Goal: Task Accomplishment & Management: Complete application form

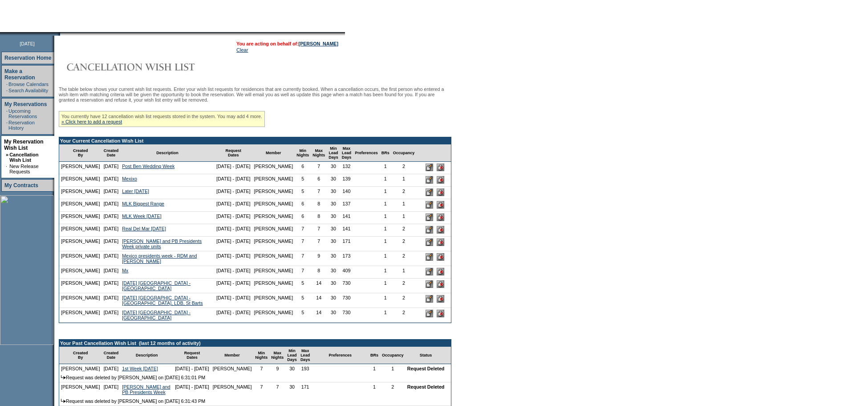
scroll to position [89, 0]
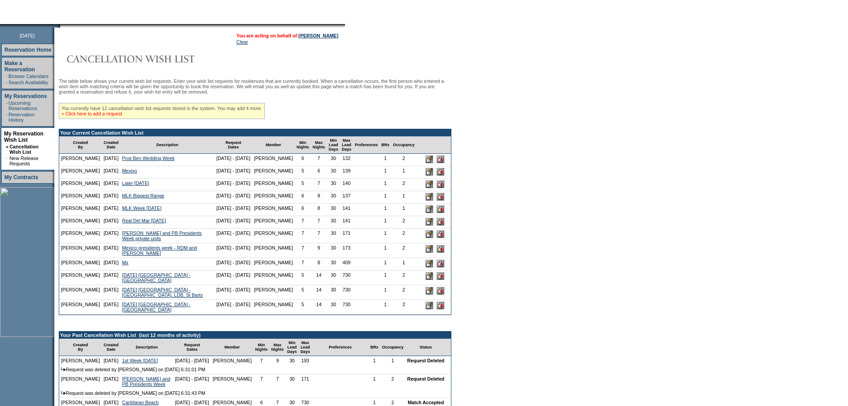
click at [116, 116] on link "» Click here to add a request" at bounding box center [91, 113] width 61 height 5
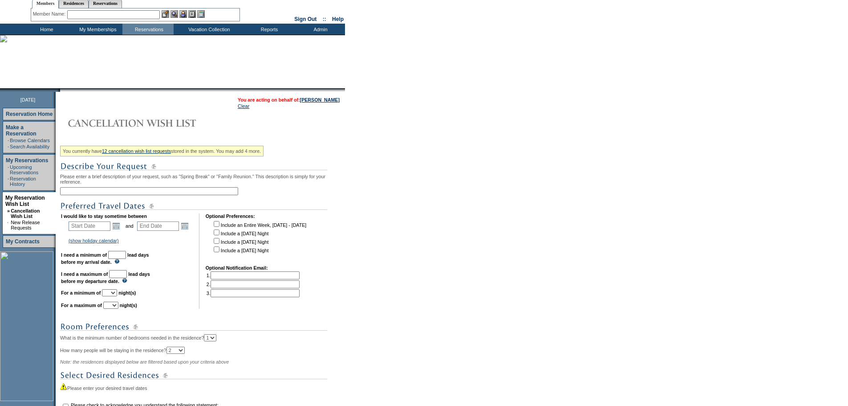
scroll to position [28, 0]
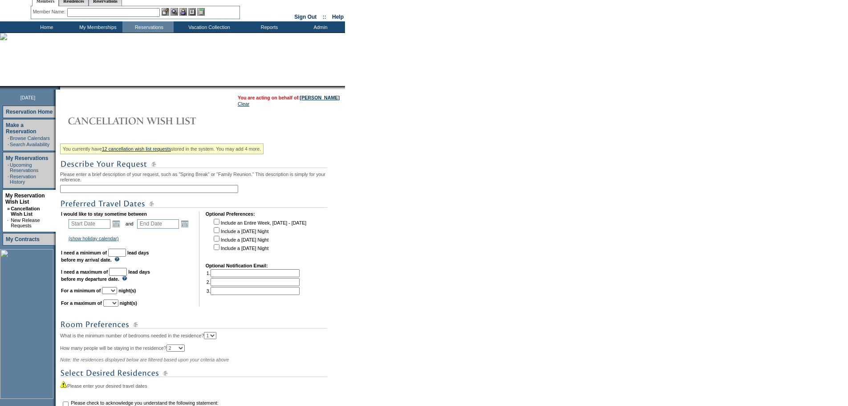
click at [106, 189] on input "text" at bounding box center [149, 189] width 178 height 8
type input "[DATE] in Real Del Mar"
click at [309, 155] on div "You currently have 12 cancellation wish list requests stored in the system. You…" at bounding box center [201, 293] width 283 height 306
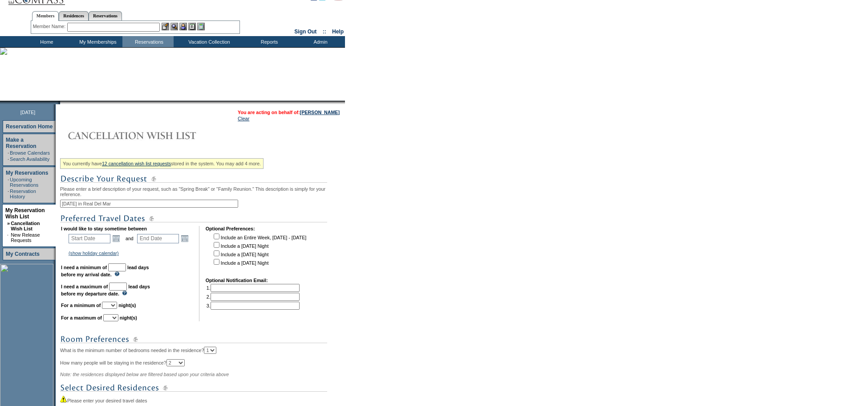
click at [336, 155] on td "You currently have 12 cancellation wish list requests stored in the system. You…" at bounding box center [200, 293] width 285 height 334
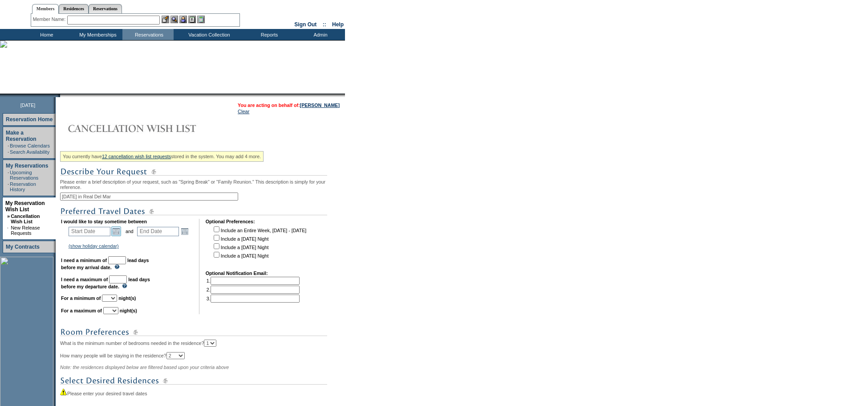
click at [121, 235] on link "Open the calendar popup." at bounding box center [116, 231] width 10 height 10
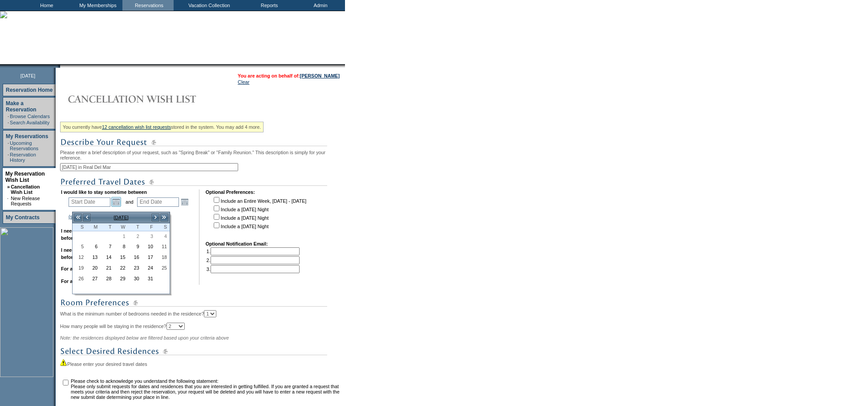
scroll to position [51, 0]
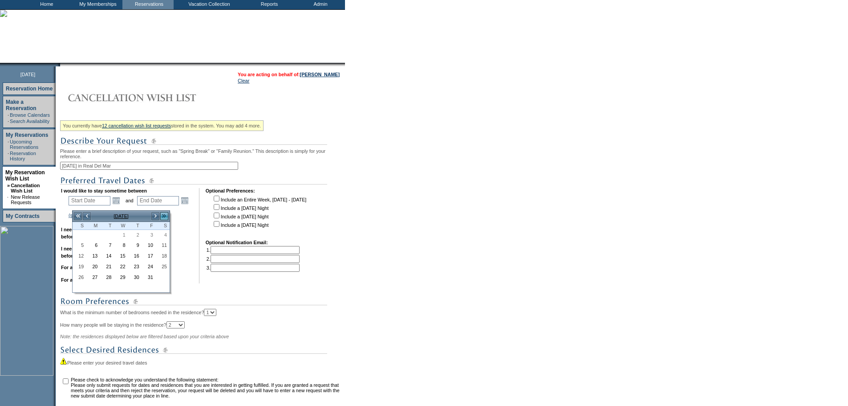
click at [167, 216] on link ">>" at bounding box center [164, 216] width 9 height 9
click at [151, 256] on link "16" at bounding box center [148, 257] width 13 height 10
type input "[DATE]"
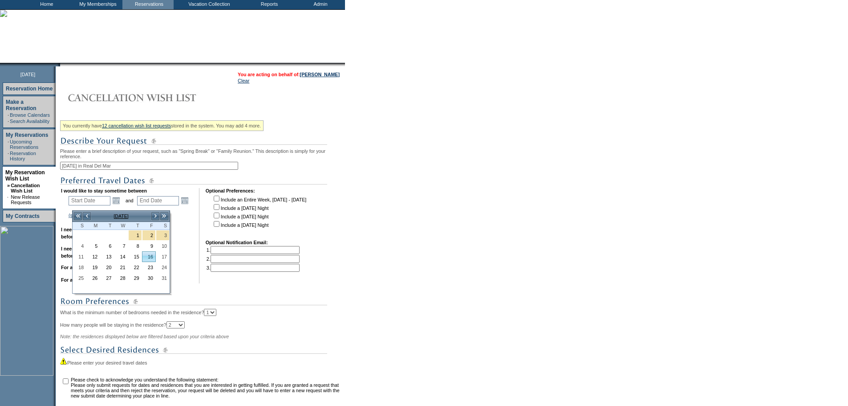
type input "[DATE]"
type input "108"
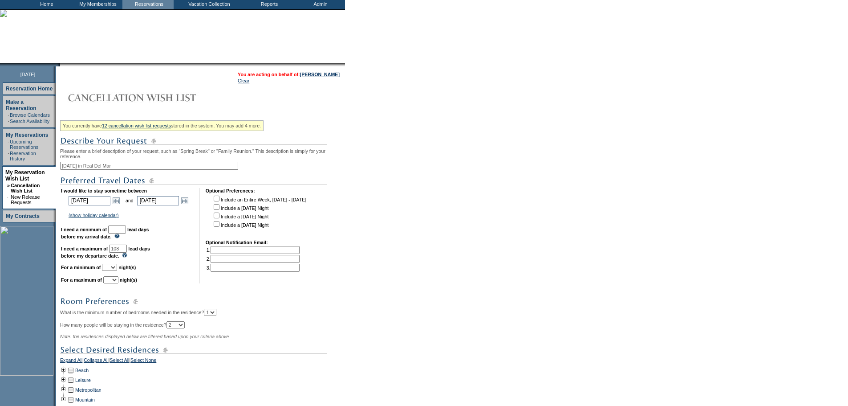
click at [126, 233] on input "text" at bounding box center [117, 229] width 18 height 8
type input "30"
click at [122, 279] on td "I would like to stay sometime between [DATE] [DATE] Open the calendar popup. <<…" at bounding box center [127, 235] width 132 height 95
click at [117, 271] on select "1 2 3 4 5 6 7 8 9 10 11 12 13 14" at bounding box center [109, 267] width 15 height 7
select select "1"
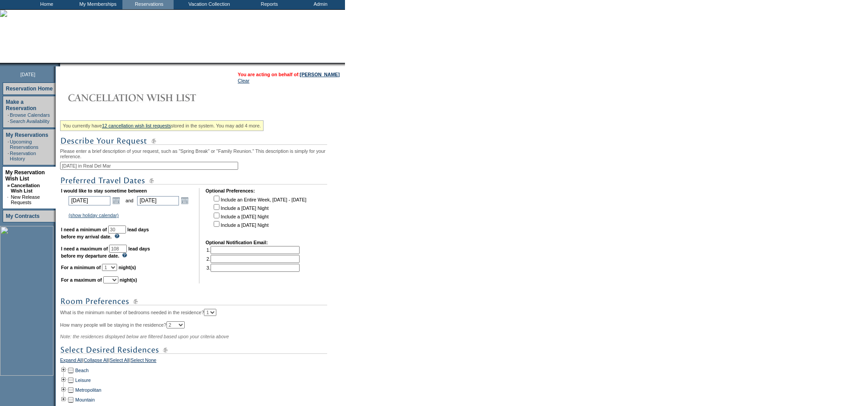
click at [113, 271] on select "1 2 3 4 5 6 7 8 9 10 11 12 13 14" at bounding box center [109, 267] width 15 height 7
click at [118, 283] on select "1 2 3 4 5 6 7 8 9 10 11 12 13 14" at bounding box center [110, 279] width 15 height 7
select select "1"
click at [114, 283] on select "1 2 3 4 5 6 7 8 9 10 11 12 13 14" at bounding box center [110, 279] width 15 height 7
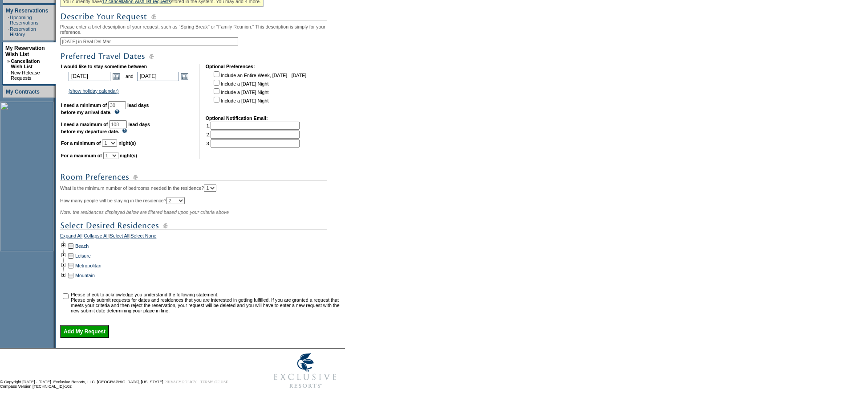
scroll to position [189, 0]
click at [65, 244] on td at bounding box center [63, 246] width 7 height 10
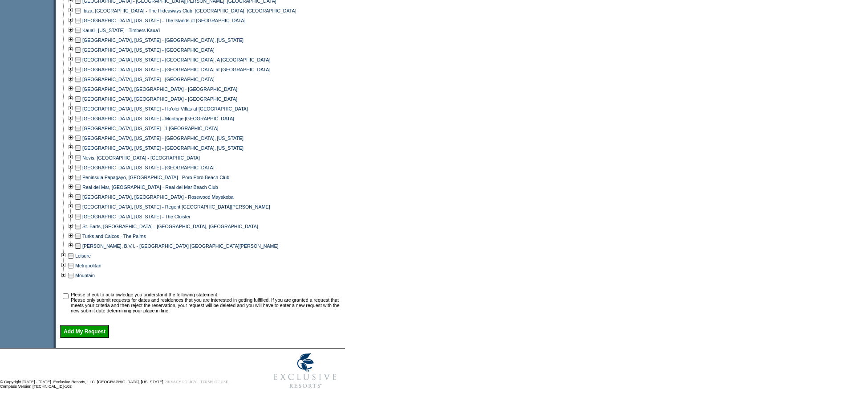
scroll to position [490, 0]
click at [81, 192] on td at bounding box center [77, 187] width 7 height 10
click at [69, 299] on input "checkbox" at bounding box center [66, 296] width 6 height 6
checkbox input "true"
click at [86, 338] on input "Add My Request" at bounding box center [84, 331] width 49 height 13
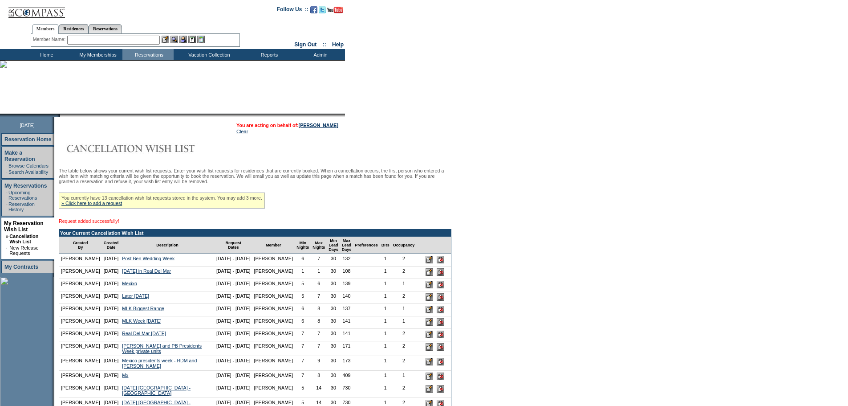
click at [49, 53] on td "Home" at bounding box center [45, 54] width 51 height 11
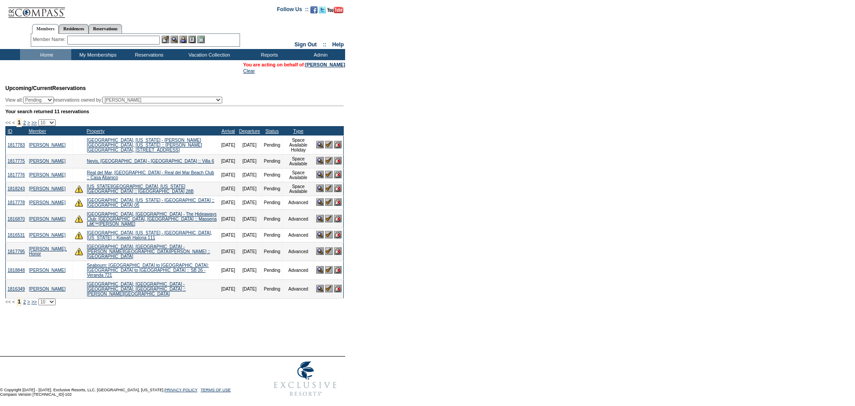
click at [329, 161] on img at bounding box center [329, 161] width 8 height 8
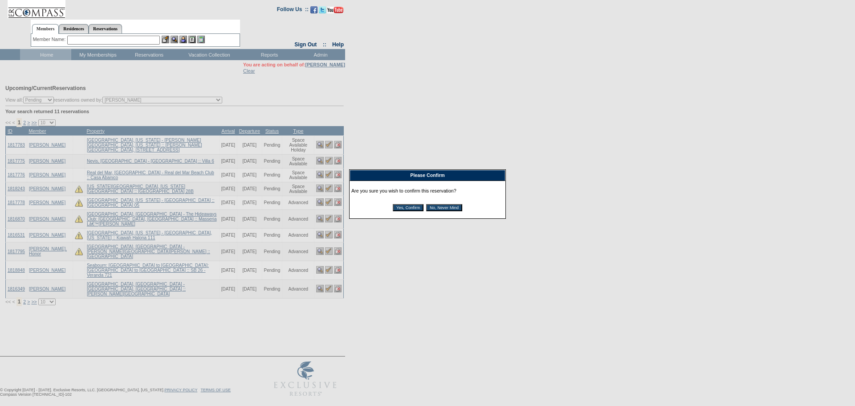
click at [405, 210] on input "Yes, Confirm" at bounding box center [408, 207] width 31 height 7
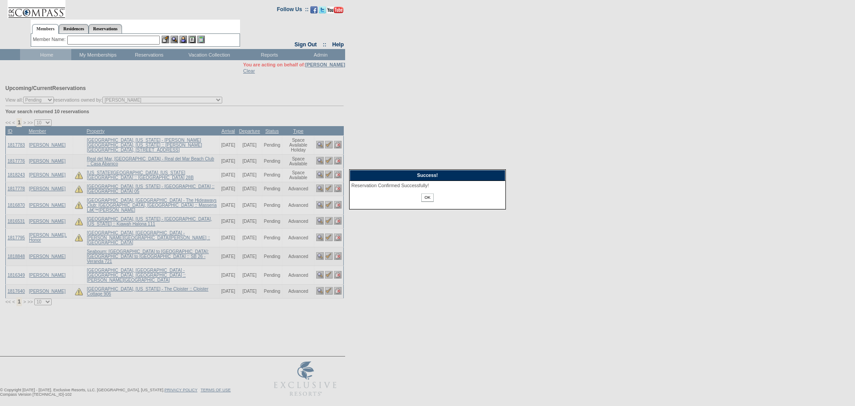
click at [431, 198] on input "OK" at bounding box center [427, 197] width 12 height 8
